Goal: Task Accomplishment & Management: Complete application form

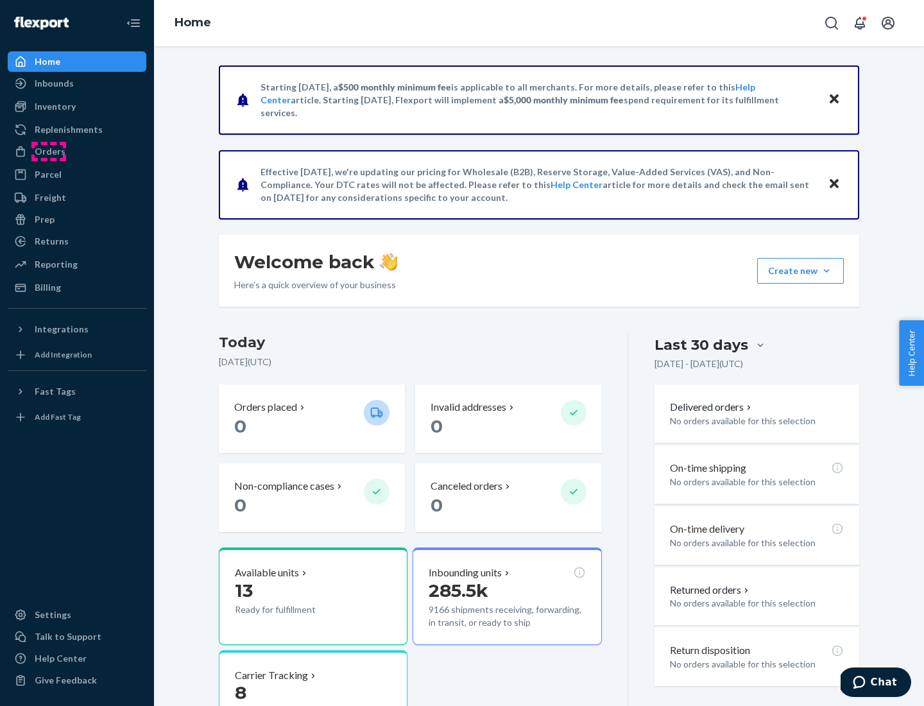
click at [49, 151] on div "Orders" at bounding box center [50, 151] width 31 height 13
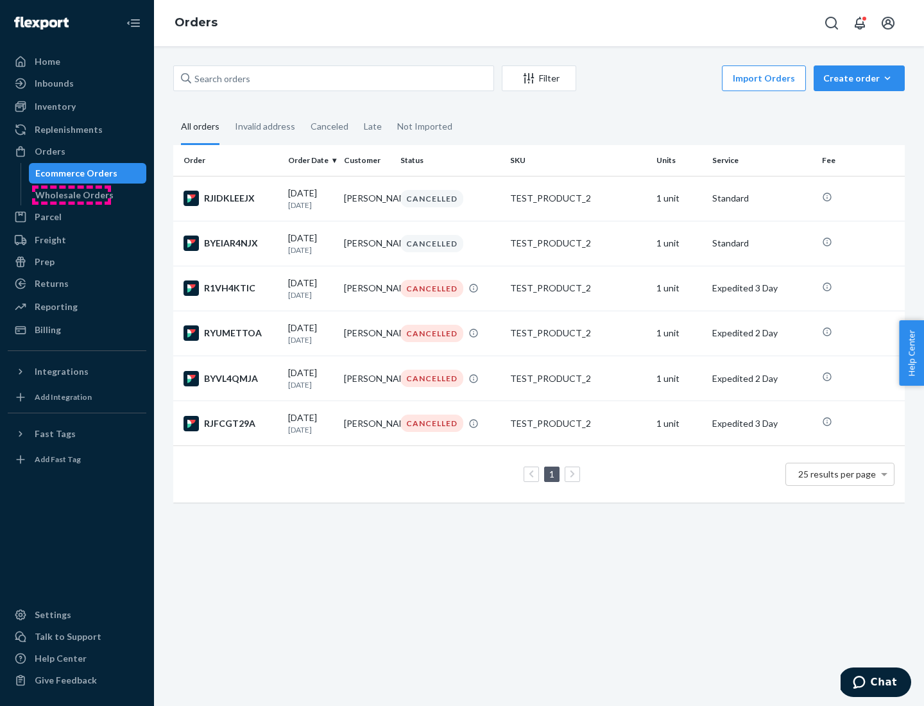
click at [71, 195] on div "Wholesale Orders" at bounding box center [74, 195] width 78 height 13
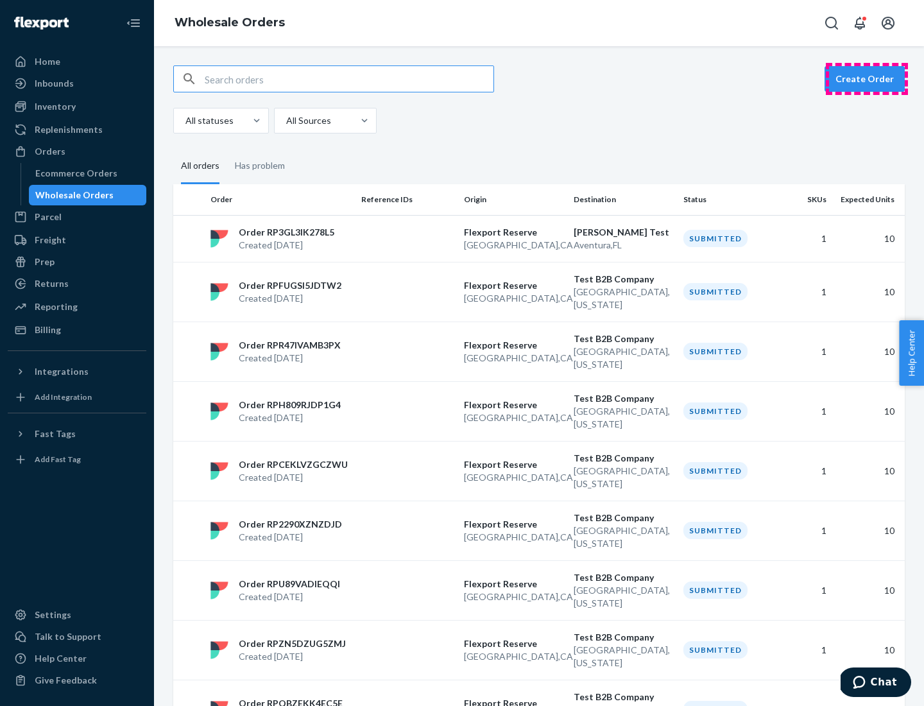
click at [867, 79] on button "Create Order" at bounding box center [864, 79] width 80 height 26
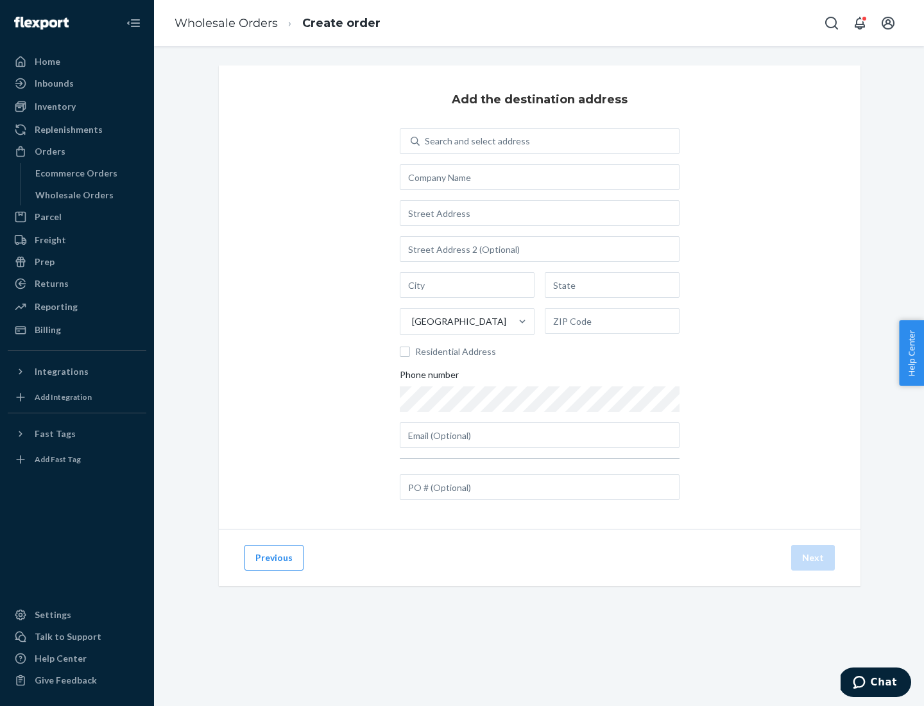
click at [475, 141] on div "Search and select address" at bounding box center [477, 141] width 105 height 13
click at [426, 141] on input "Search and select address" at bounding box center [425, 141] width 1 height 13
type input "[PERSON_NAME] Test"
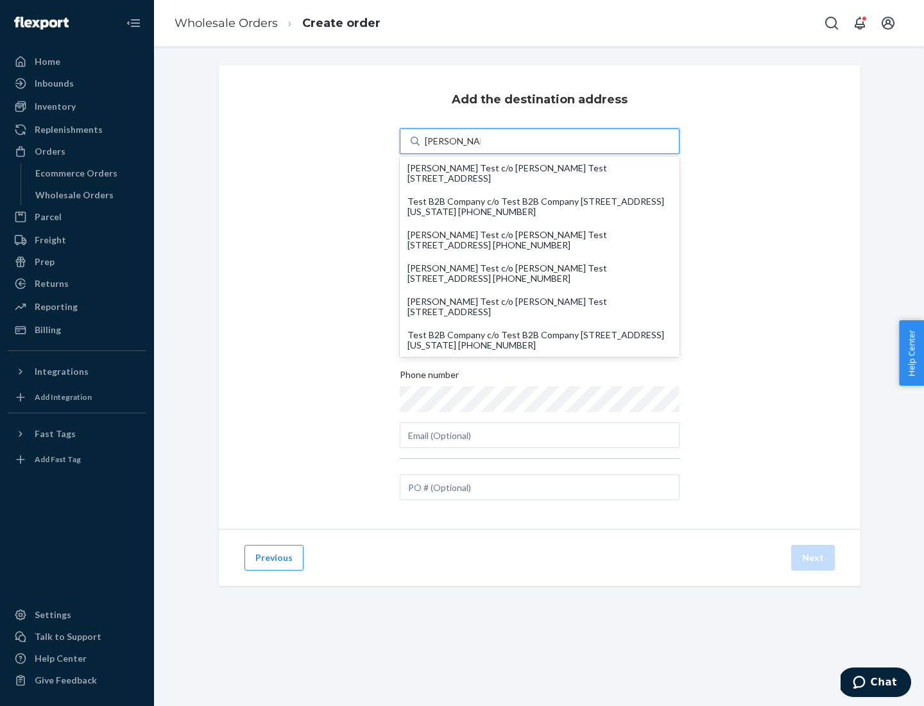
click at [539, 340] on div "Test B2B Company c/o Test B2B Company [STREET_ADDRESS][US_STATE] [PHONE_NUMBER]" at bounding box center [539, 340] width 264 height 21
click at [480, 148] on input "[PERSON_NAME] Test" at bounding box center [453, 141] width 56 height 13
type input "Test B2B Company"
type input "[GEOGRAPHIC_DATA]"
type input "[US_STATE]"
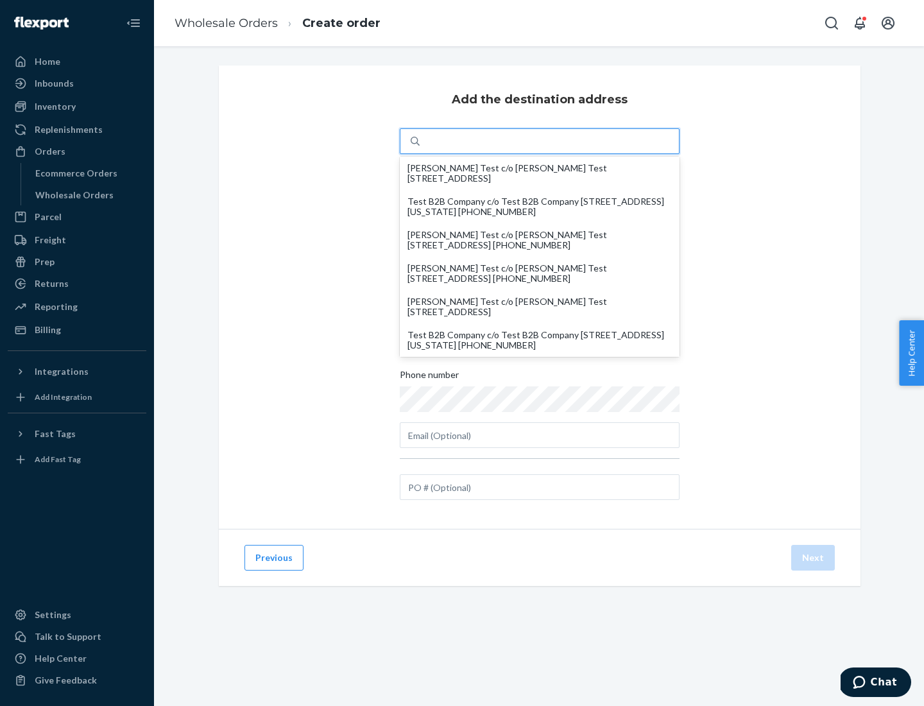
type input "29405"
type input "[STREET_ADDRESS]"
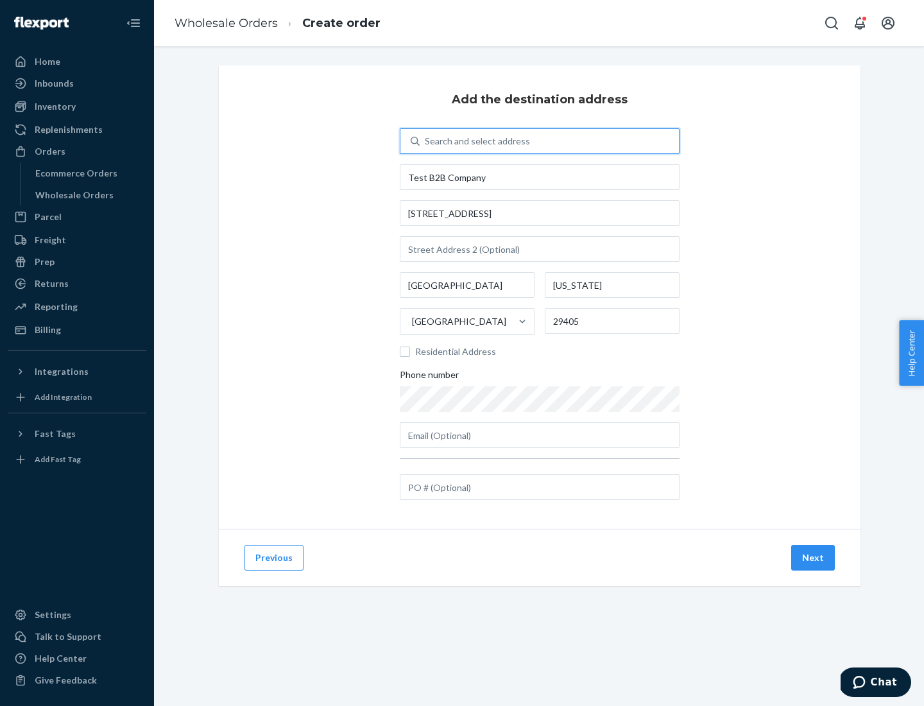
click at [813, 557] on button "Next" at bounding box center [813, 558] width 44 height 26
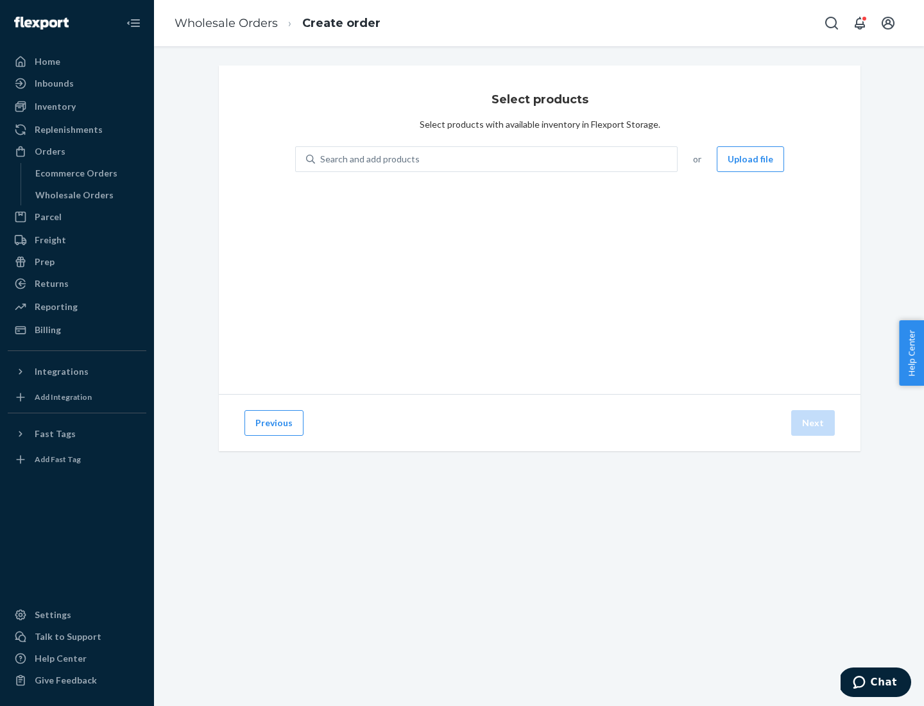
click at [497, 159] on div "Search and add products" at bounding box center [496, 159] width 362 height 23
click at [321, 159] on input "Search and add products" at bounding box center [320, 159] width 1 height 13
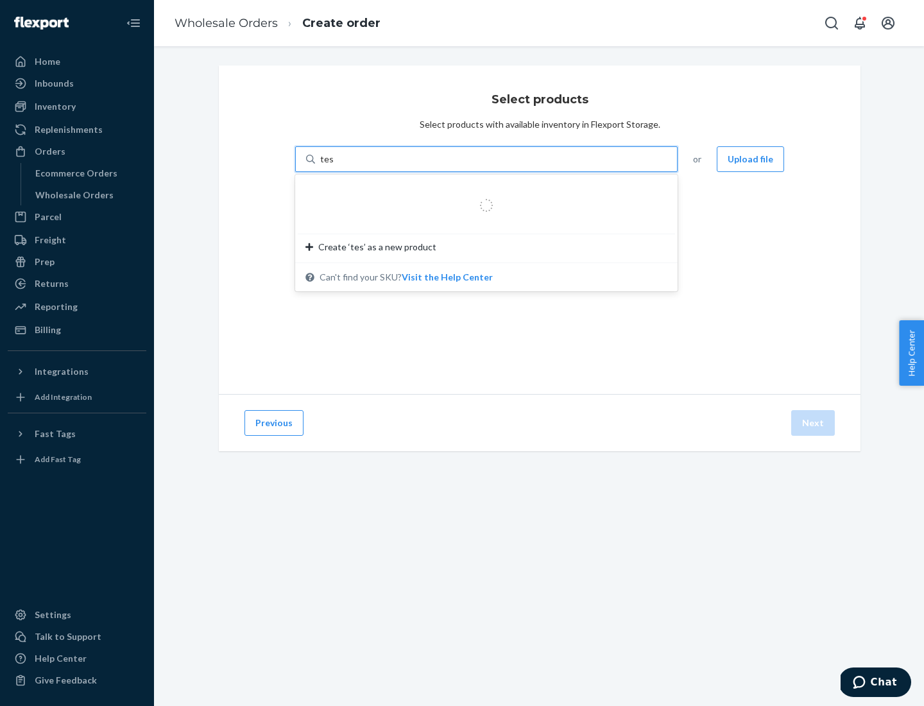
type input "test"
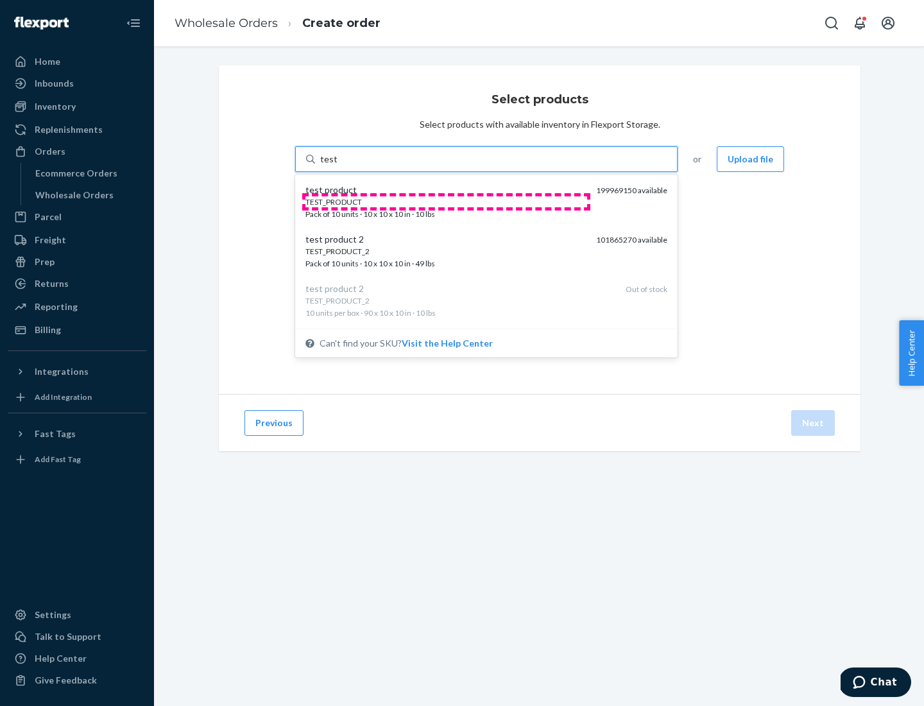
click at [446, 201] on div "TEST_PRODUCT" at bounding box center [445, 201] width 280 height 11
click at [337, 166] on input "test" at bounding box center [328, 159] width 17 height 13
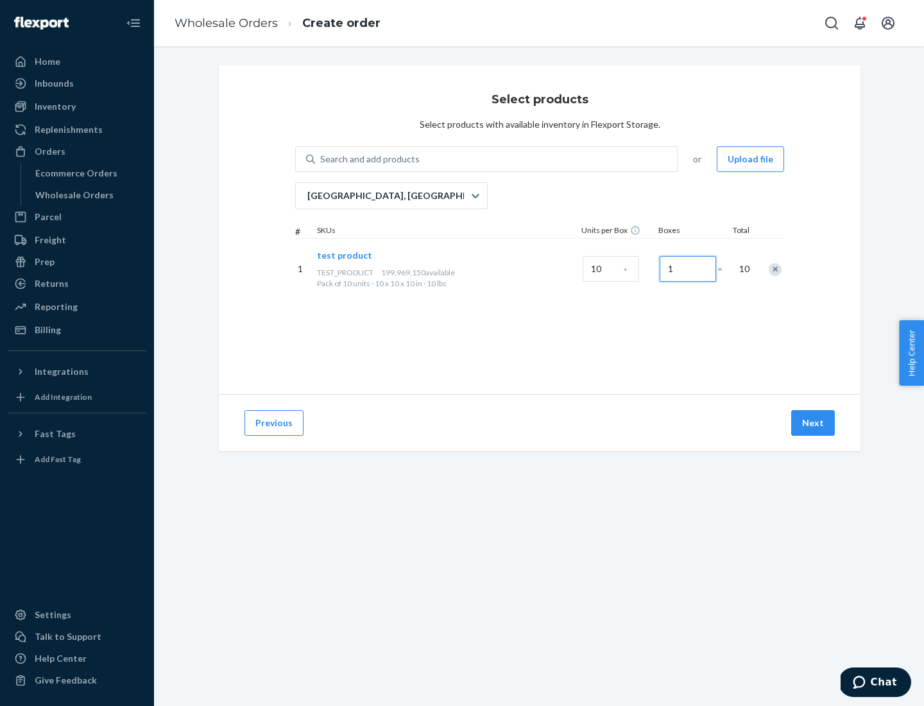
type input "1"
click at [813, 423] on button "Next" at bounding box center [813, 423] width 44 height 26
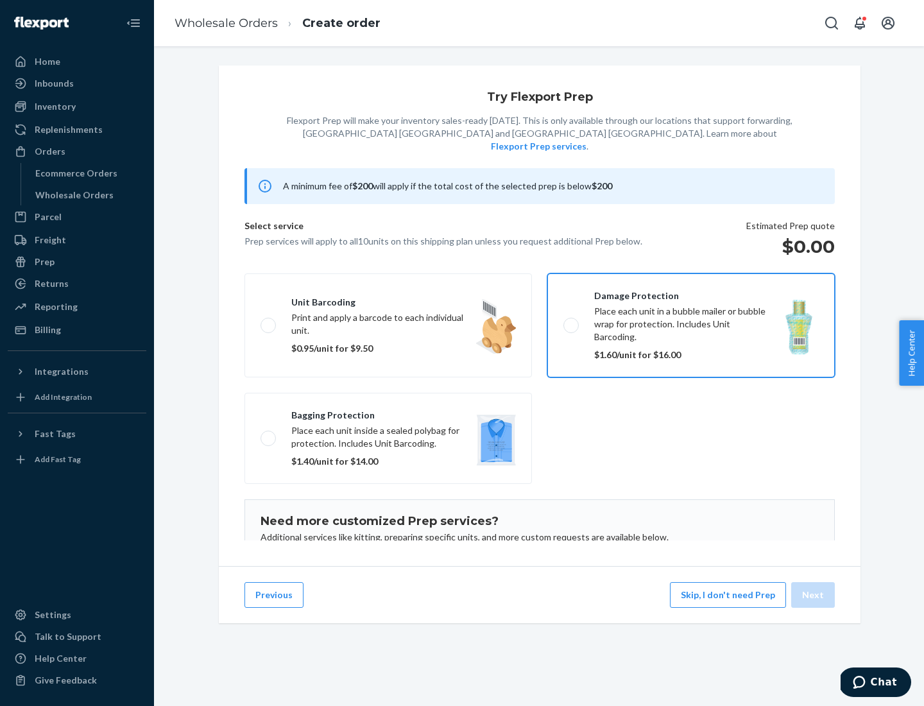
click at [563, 321] on input "Damage protection Place each unit in a bubble mailer or bubble wrap for protect…" at bounding box center [567, 325] width 8 height 8
checkbox input "true"
click at [813, 595] on button "Next" at bounding box center [813, 595] width 44 height 26
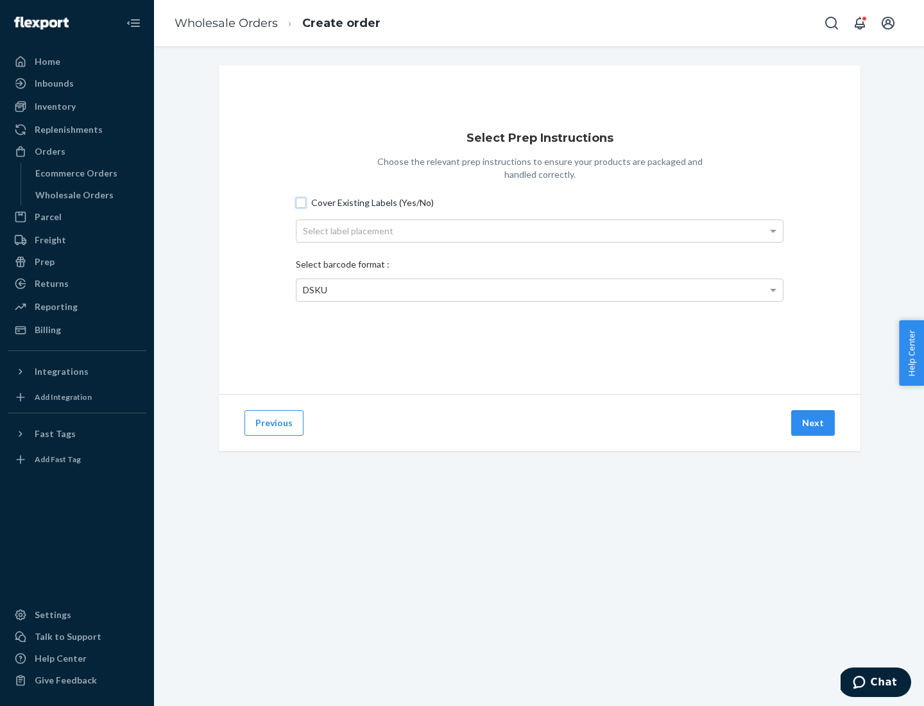
click at [301, 202] on input "Cover Existing Labels (Yes/No)" at bounding box center [301, 203] width 10 height 10
checkbox input "true"
click at [539, 230] on div "Select label placement" at bounding box center [539, 231] width 486 height 22
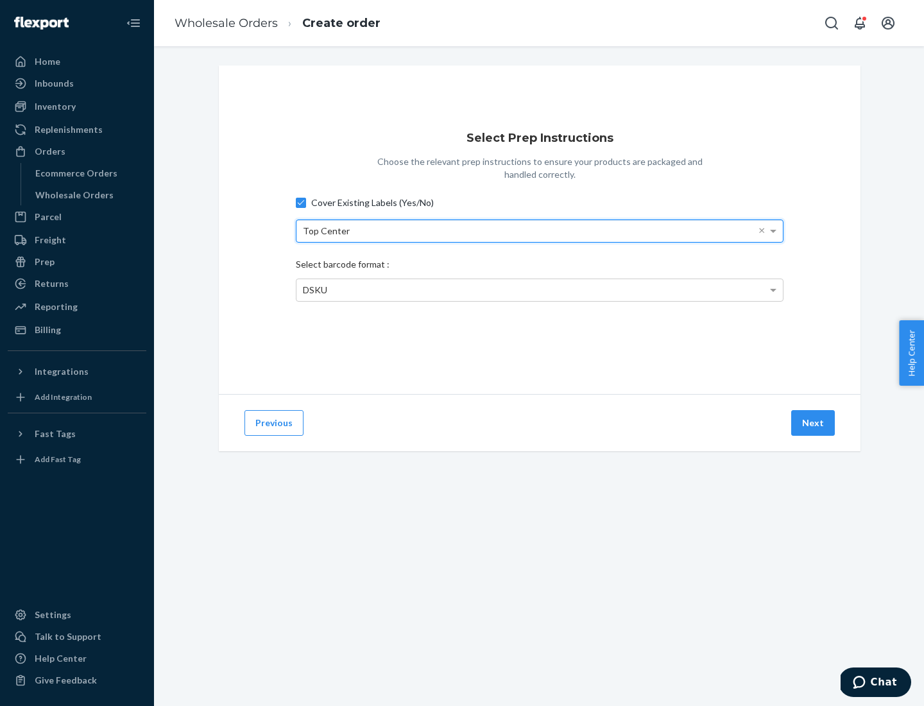
click at [314, 289] on span "DSKU" at bounding box center [315, 289] width 24 height 11
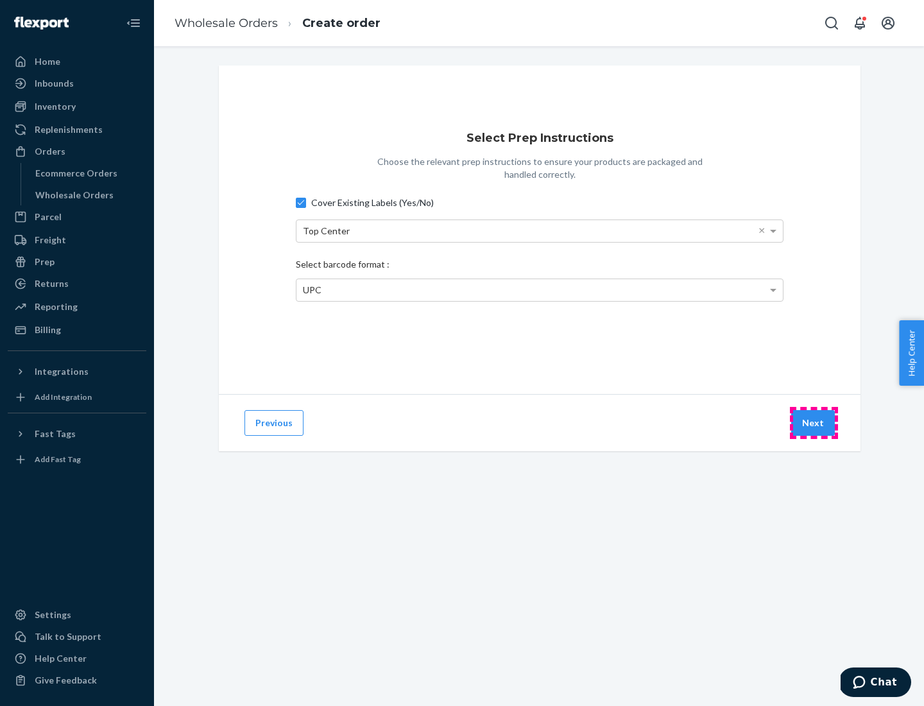
click at [813, 423] on button "Next" at bounding box center [813, 423] width 44 height 26
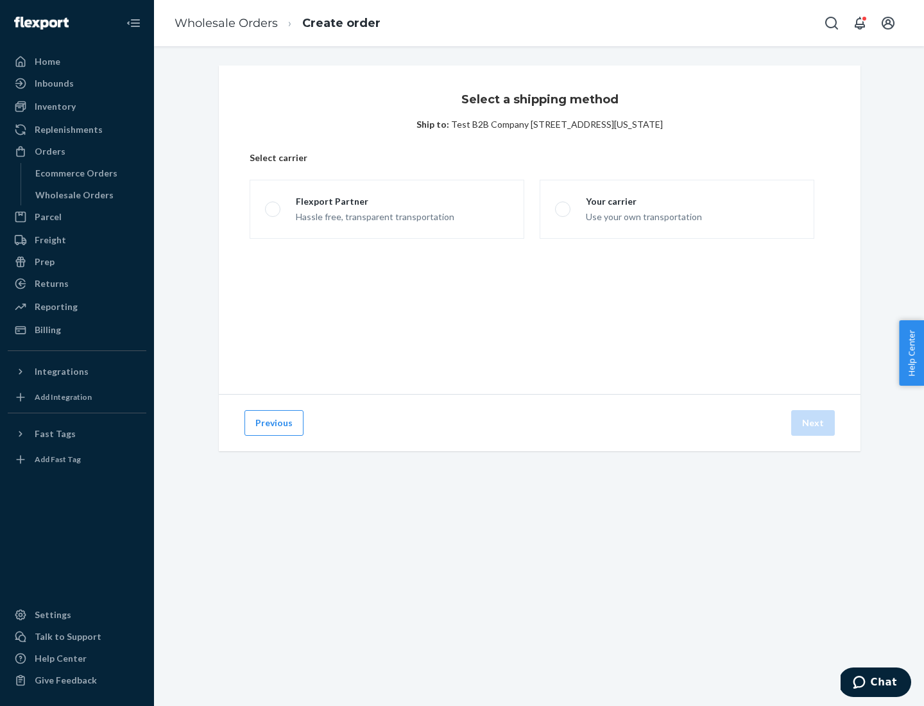
click at [272, 209] on span at bounding box center [272, 208] width 15 height 15
click at [272, 209] on input "Flexport Partner Hassle free, transparent transportation" at bounding box center [269, 209] width 8 height 8
radio input "true"
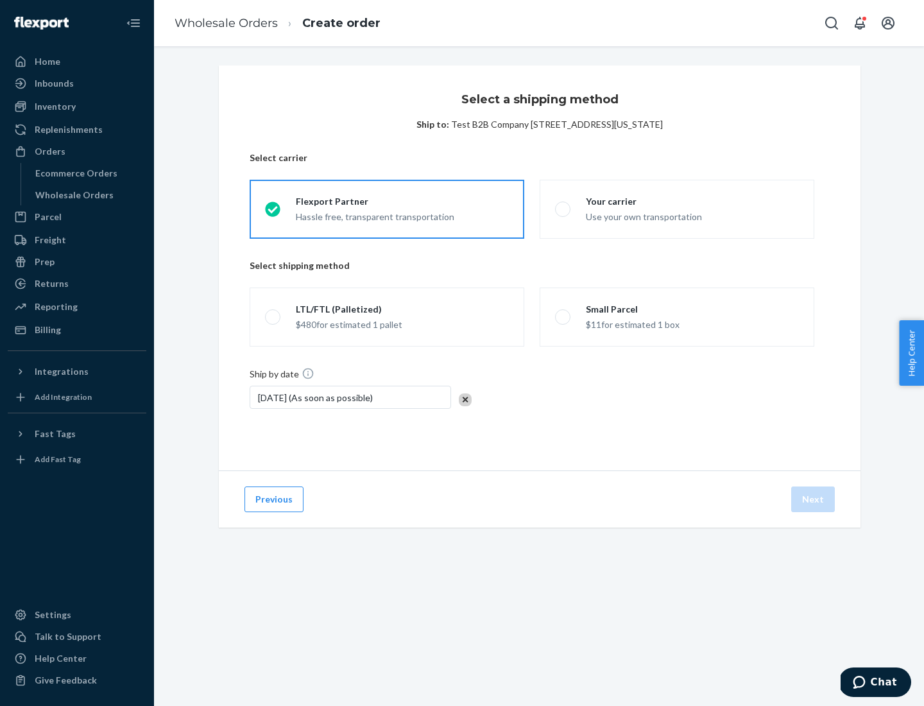
click at [272, 317] on span at bounding box center [272, 316] width 15 height 15
click at [272, 317] on input "LTL/FTL (Palletized) $480 for estimated 1 pallet" at bounding box center [269, 317] width 8 height 8
radio input "true"
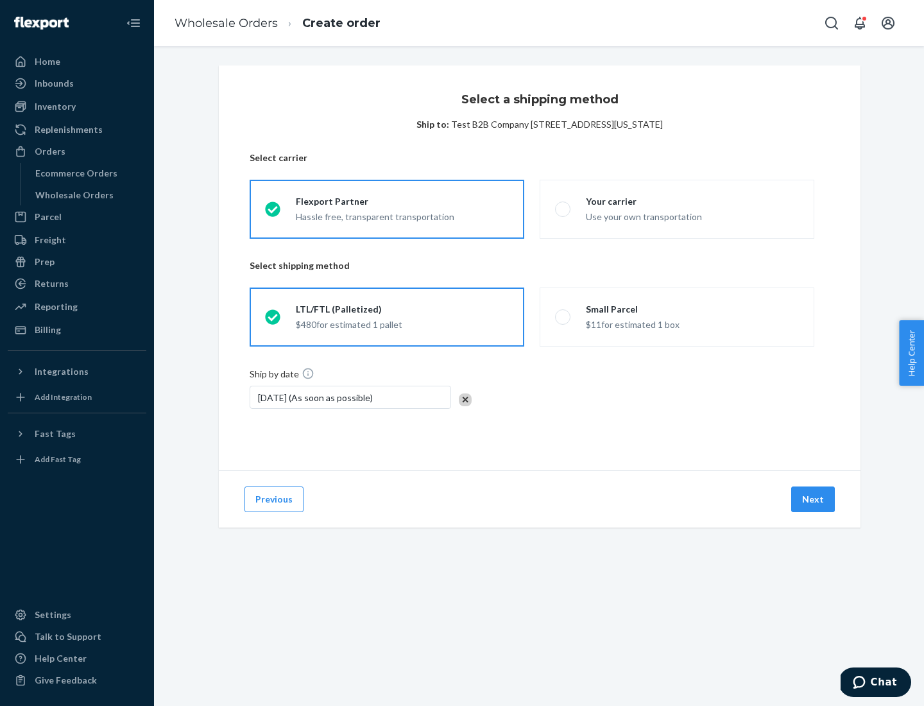
click at [813, 499] on button "Next" at bounding box center [813, 499] width 44 height 26
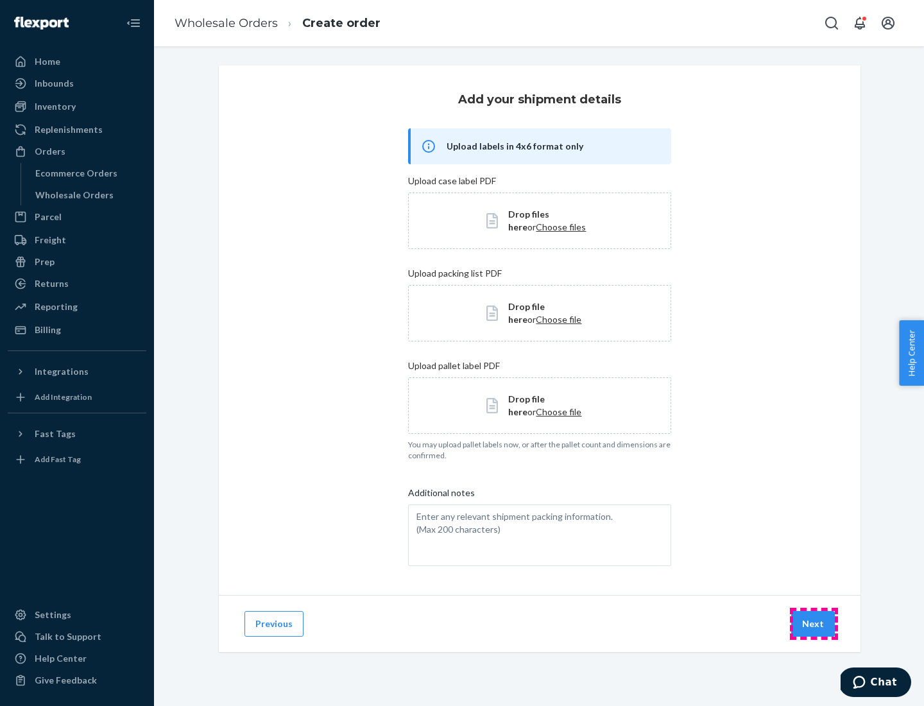
click at [813, 624] on button "Next" at bounding box center [813, 624] width 44 height 26
